Goal: Task Accomplishment & Management: Use online tool/utility

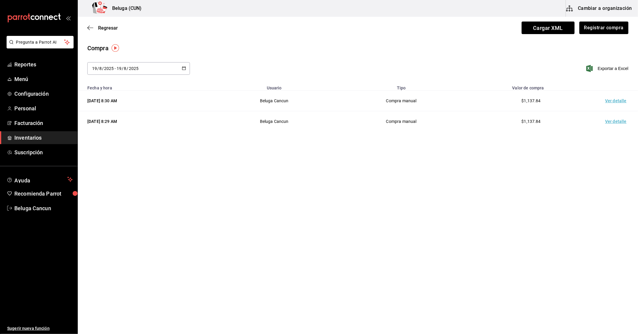
click at [30, 138] on span "Inventarios" at bounding box center [43, 138] width 58 height 8
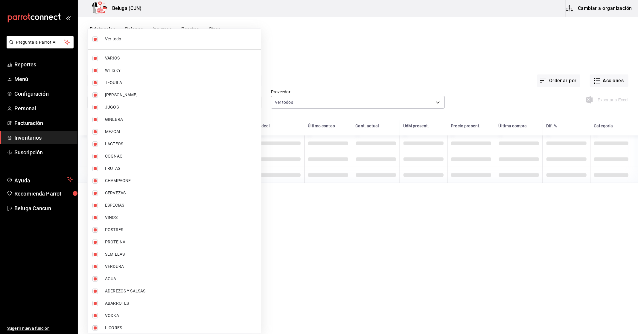
click at [145, 102] on body "Pregunta a Parrot AI Reportes Menú Configuración Personal Facturación Inventari…" at bounding box center [319, 165] width 638 height 330
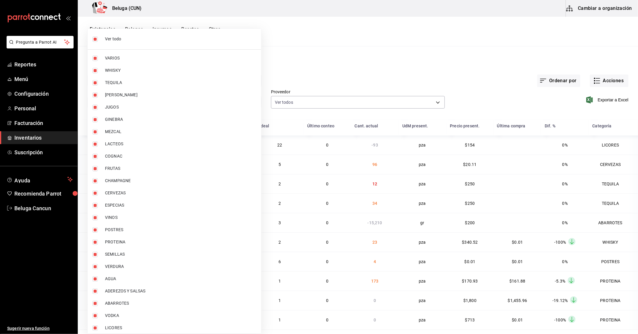
click at [382, 57] on div at bounding box center [319, 167] width 638 height 334
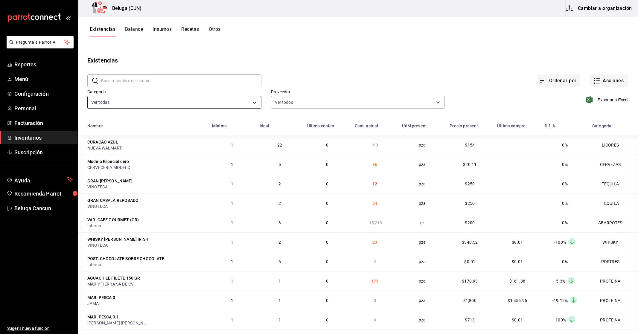
click at [252, 102] on body "Pregunta a Parrot AI Reportes Menú Configuración Personal Facturación Inventari…" at bounding box center [319, 165] width 638 height 330
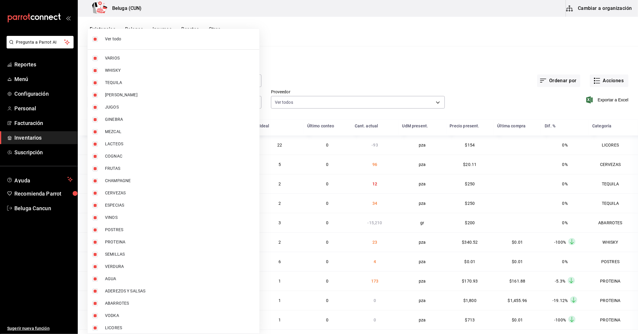
scroll to position [14, 0]
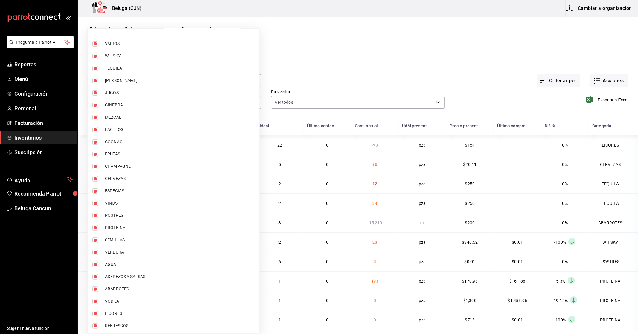
click at [94, 289] on input "checkbox" at bounding box center [94, 289] width 5 height 5
checkbox input "false"
type input "f07f4d25-74ae-45a0-b4c7-416f1c014495,1b609913-4762-4067-b74a-b69c5b99222b,83166…"
checkbox input "false"
click at [95, 252] on input "checkbox" at bounding box center [94, 252] width 5 height 5
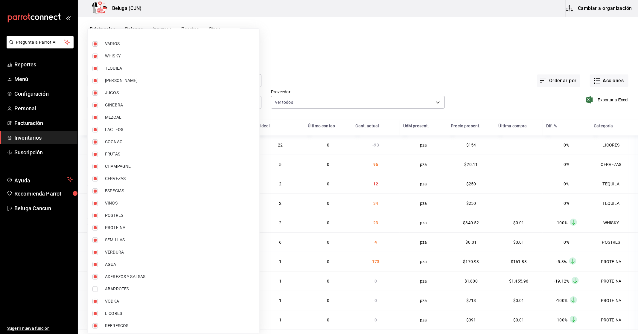
checkbox input "false"
type input "f07f4d25-74ae-45a0-b4c7-416f1c014495,1b609913-4762-4067-b74a-b69c5b99222b,83166…"
click at [96, 240] on input "checkbox" at bounding box center [94, 239] width 5 height 5
checkbox input "false"
type input "f07f4d25-74ae-45a0-b4c7-416f1c014495,1b609913-4762-4067-b74a-b69c5b99222b,83166…"
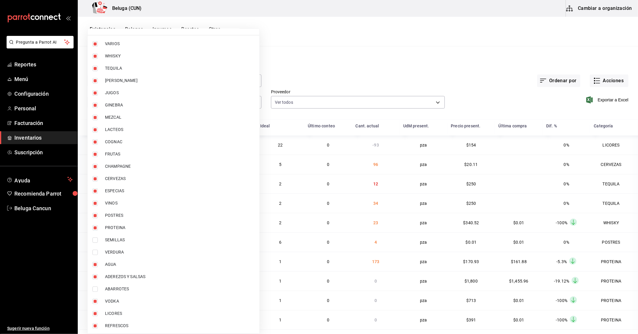
click at [95, 226] on input "checkbox" at bounding box center [94, 227] width 5 height 5
checkbox input "false"
type input "f07f4d25-74ae-45a0-b4c7-416f1c014495,1b609913-4762-4067-b74a-b69c5b99222b,83166…"
click at [96, 216] on input "checkbox" at bounding box center [94, 215] width 5 height 5
checkbox input "false"
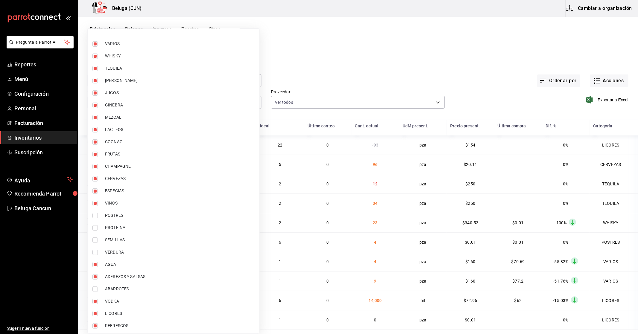
type input "f07f4d25-74ae-45a0-b4c7-416f1c014495,1b609913-4762-4067-b74a-b69c5b99222b,83166…"
click at [95, 191] on input "checkbox" at bounding box center [94, 190] width 5 height 5
checkbox input "false"
type input "f07f4d25-74ae-45a0-b4c7-416f1c014495,1b609913-4762-4067-b74a-b69c5b99222b,83166…"
click at [95, 153] on input "checkbox" at bounding box center [94, 154] width 5 height 5
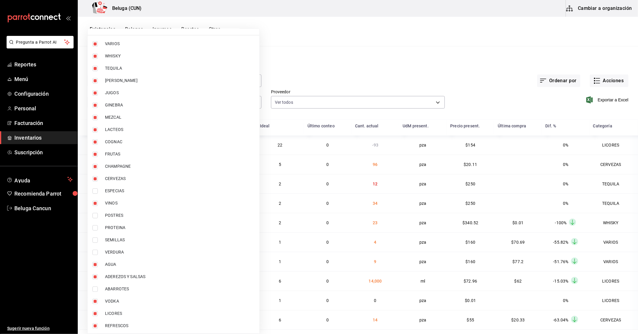
checkbox input "false"
type input "f07f4d25-74ae-45a0-b4c7-416f1c014495,1b609913-4762-4067-b74a-b69c5b99222b,83166…"
click at [272, 71] on div at bounding box center [319, 167] width 638 height 334
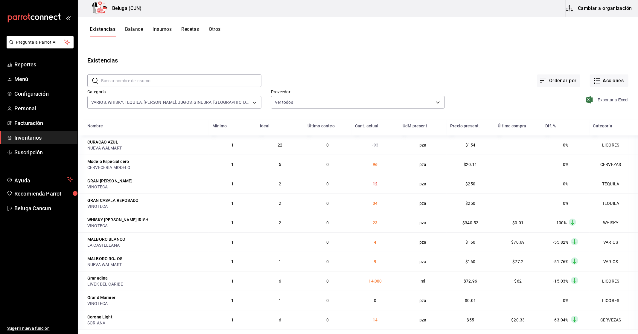
click at [603, 100] on span "Exportar a Excel" at bounding box center [607, 99] width 41 height 7
click at [309, 16] on div "Reporte de existencias generado, revisa tus descargas." at bounding box center [312, 16] width 113 height 13
